Goal: Task Accomplishment & Management: Use online tool/utility

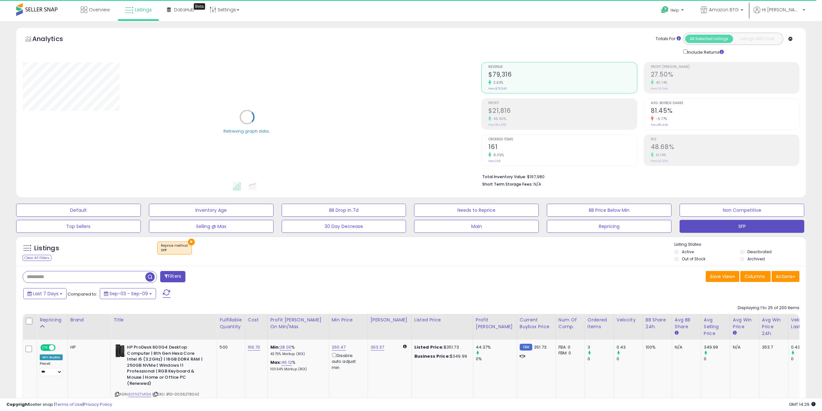
click at [70, 276] on input "text" at bounding box center [84, 276] width 122 height 11
paste input "**********"
type input "**********"
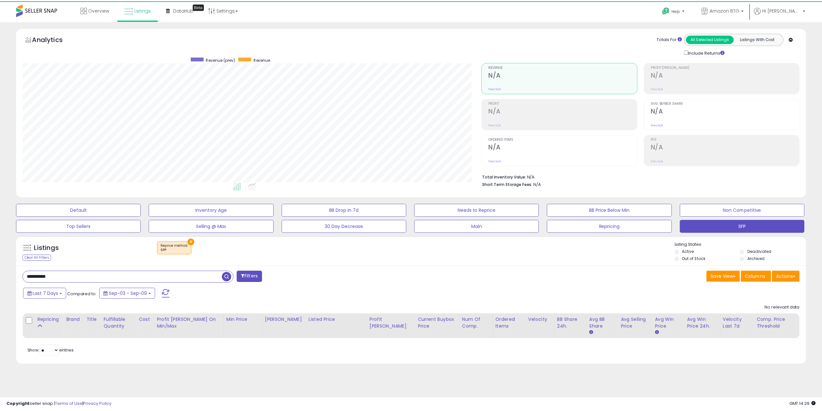
scroll to position [132, 462]
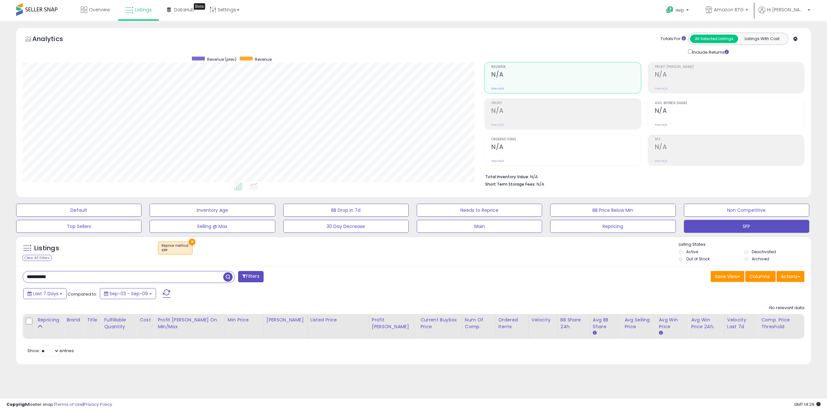
click at [190, 239] on button "×" at bounding box center [192, 241] width 7 height 7
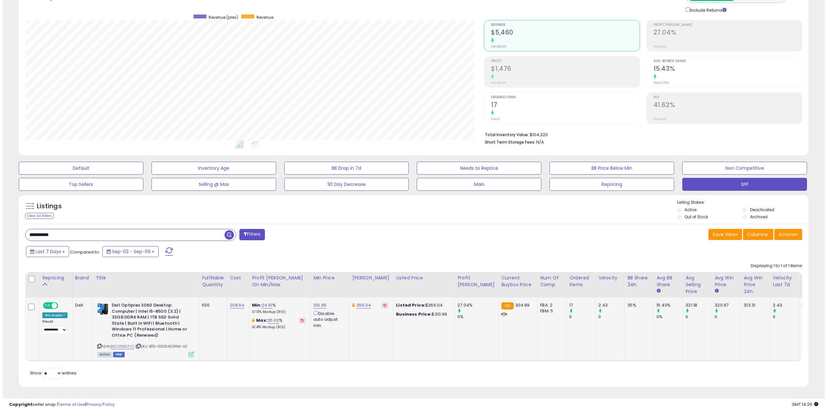
scroll to position [132, 459]
click at [190, 349] on td "Dell Optiplex 3060 Desktop Computer | Intel i5-8500 (3.2) | 32GB DDR4 RAM | 1TB…" at bounding box center [143, 328] width 106 height 63
click at [187, 351] on icon at bounding box center [188, 353] width 5 height 5
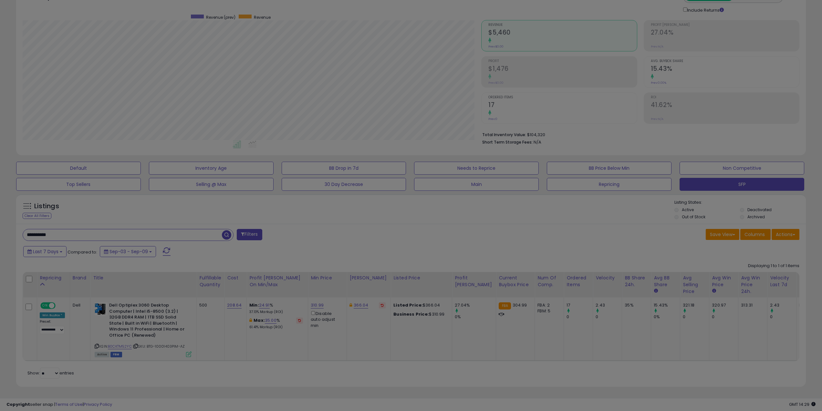
scroll to position [132, 462]
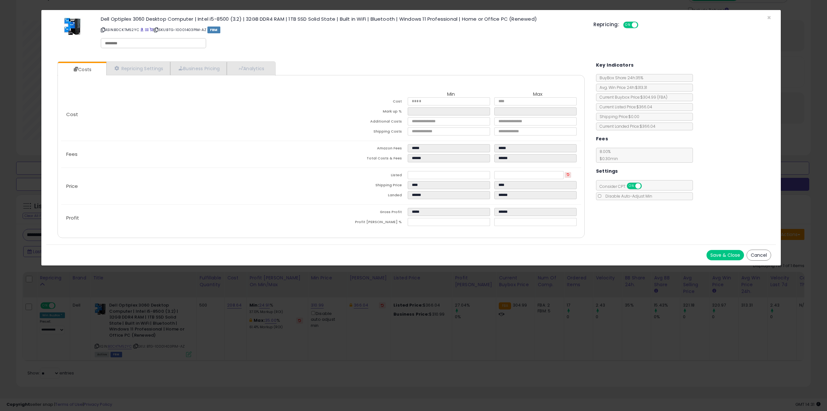
click at [787, 82] on div "× Close Dell Optiplex 3060 Desktop Computer | Intel i5-8500 (3.2) | 32GB DDR4 R…" at bounding box center [413, 205] width 827 height 411
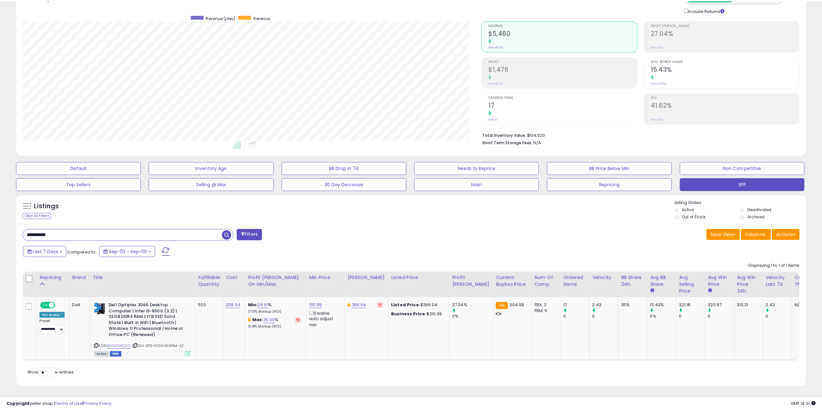
scroll to position [322897, 322571]
click at [138, 344] on icon at bounding box center [136, 346] width 4 height 4
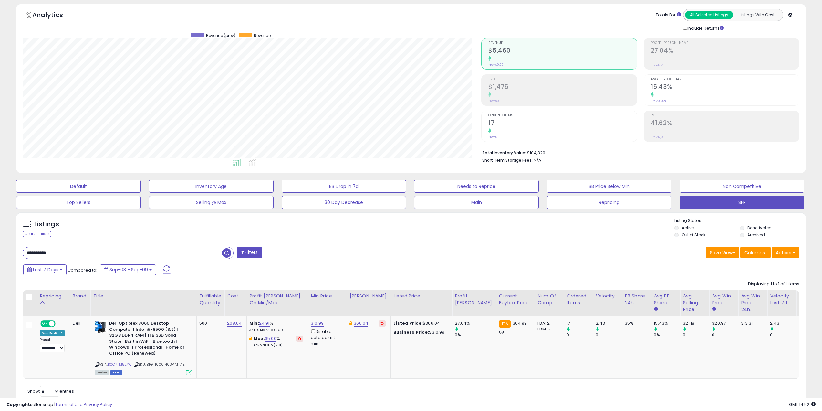
scroll to position [0, 0]
